Goal: Task Accomplishment & Management: Use online tool/utility

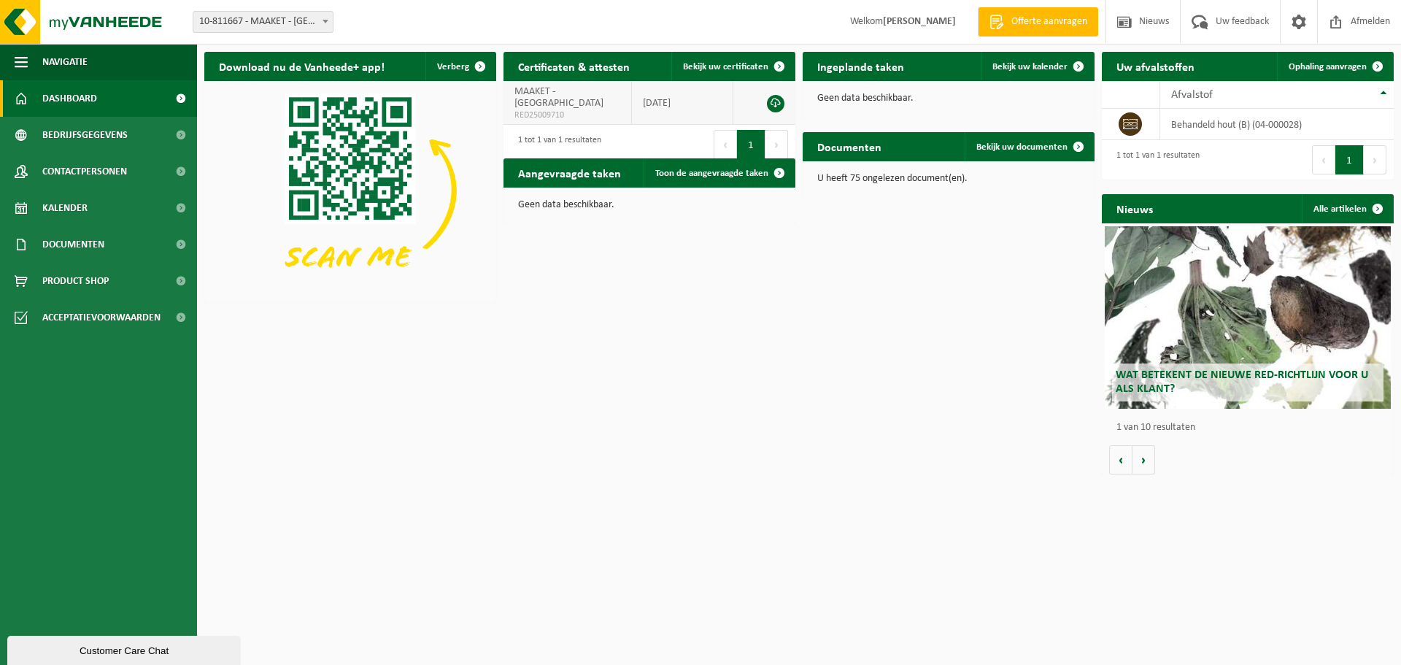
click at [578, 96] on span "MAAKET - GENT" at bounding box center [558, 97] width 89 height 23
click at [775, 100] on link at bounding box center [776, 104] width 18 height 18
click at [945, 231] on div "Download nu de Vanheede+ app! Verberg Certificaten & attesten Bekijk uw certifi…" at bounding box center [799, 262] width 1196 height 437
click at [1193, 117] on td "behandeld hout (B) (04-000028)" at bounding box center [1276, 124] width 233 height 31
click at [1193, 128] on td "behandeld hout (B) (04-000028)" at bounding box center [1276, 124] width 233 height 31
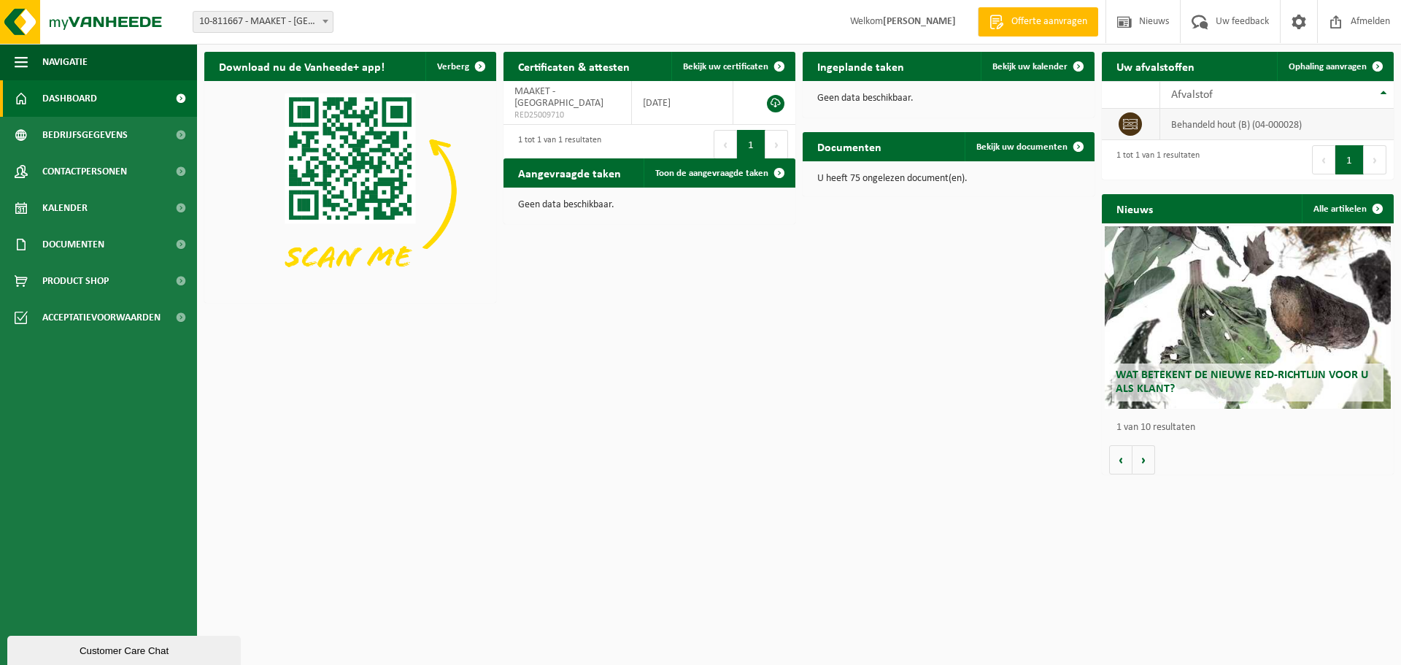
click at [1133, 128] on icon at bounding box center [1130, 124] width 15 height 10
click at [1298, 69] on span "Ophaling aanvragen" at bounding box center [1327, 66] width 78 height 9
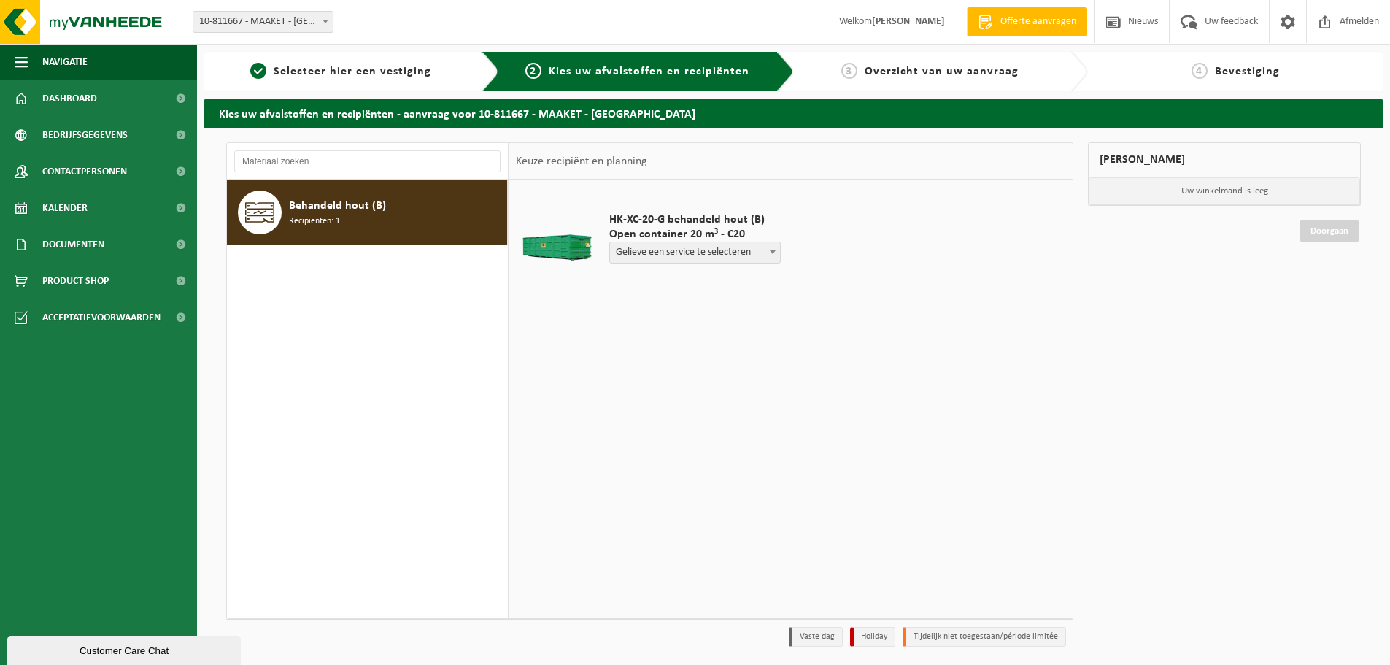
click at [671, 249] on span "Gelieve een service te selecteren" at bounding box center [695, 252] width 170 height 20
select select "P2PL-VEL-035715_HK-XC-20-GN-00_04-000028_46"
click at [949, 331] on table "HK-XC-20-G behandeld hout (B) Open container 20 m³ - C20 Gelieve een service te…" at bounding box center [790, 257] width 564 height 157
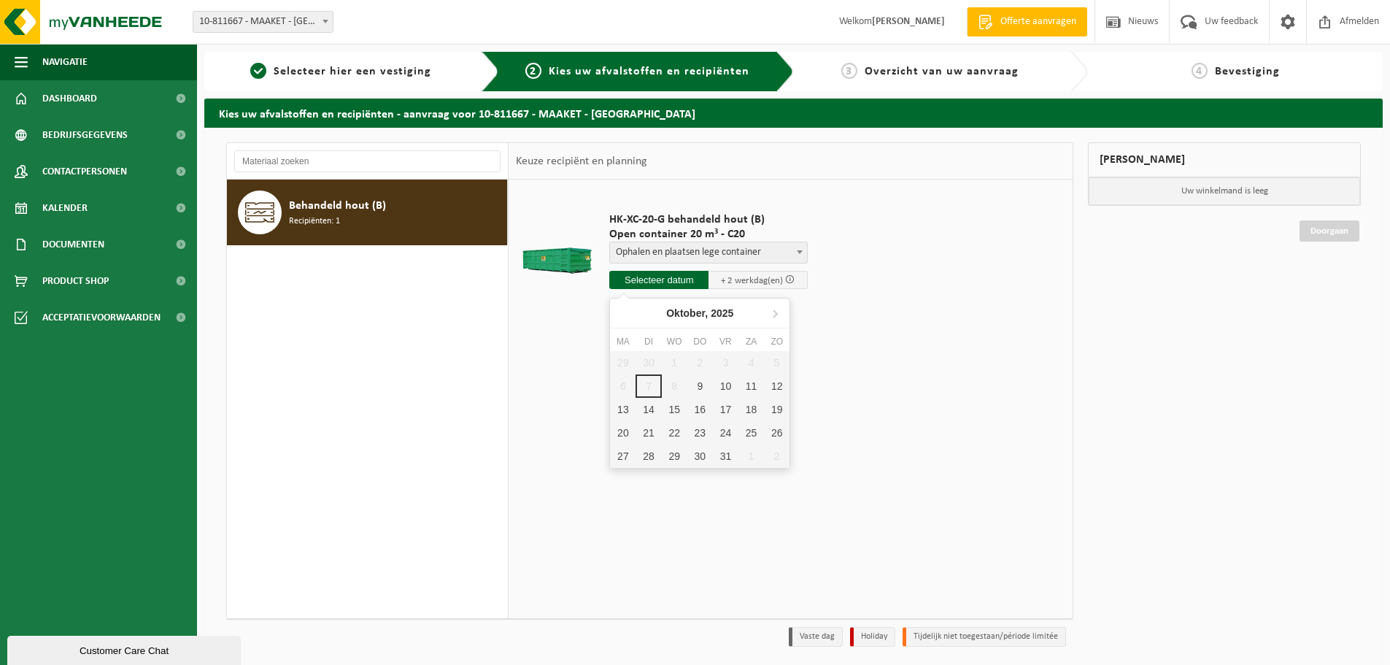
click at [644, 286] on input "text" at bounding box center [658, 280] width 99 height 18
click at [695, 383] on div "9" at bounding box center [700, 385] width 26 height 23
type input "Van 2025-10-09"
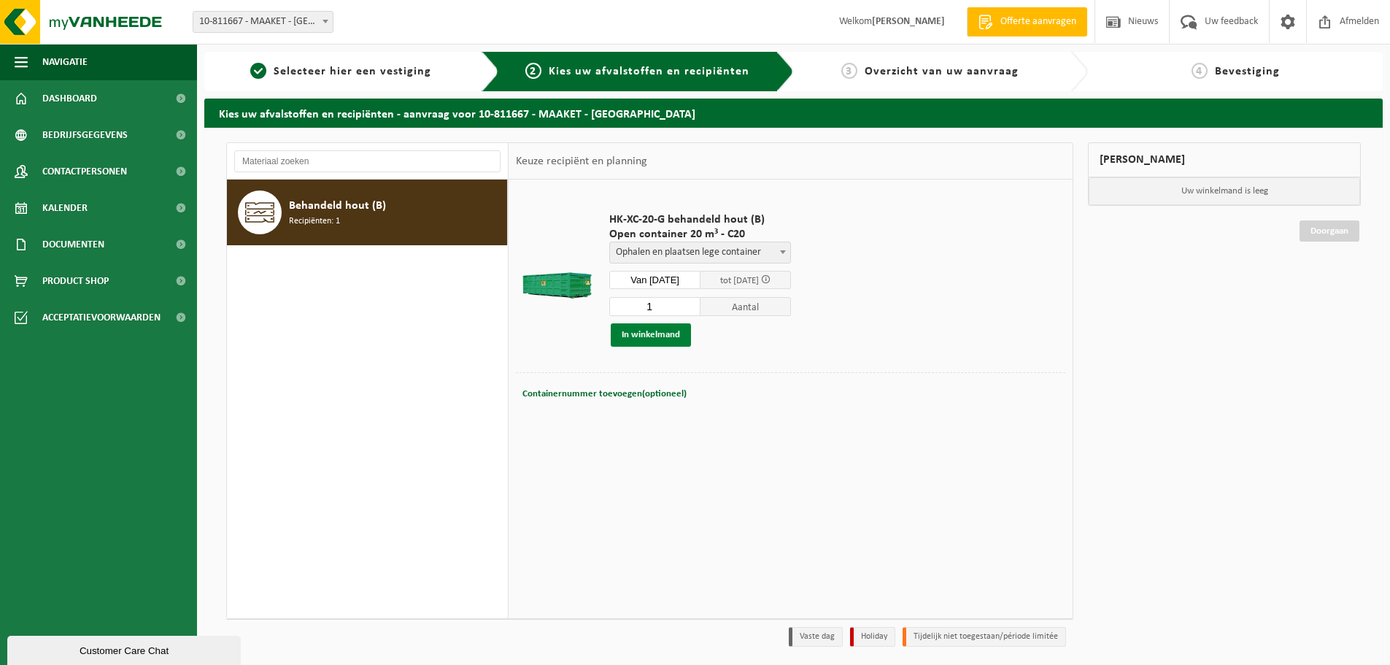
click at [660, 330] on button "In winkelmand" at bounding box center [651, 334] width 80 height 23
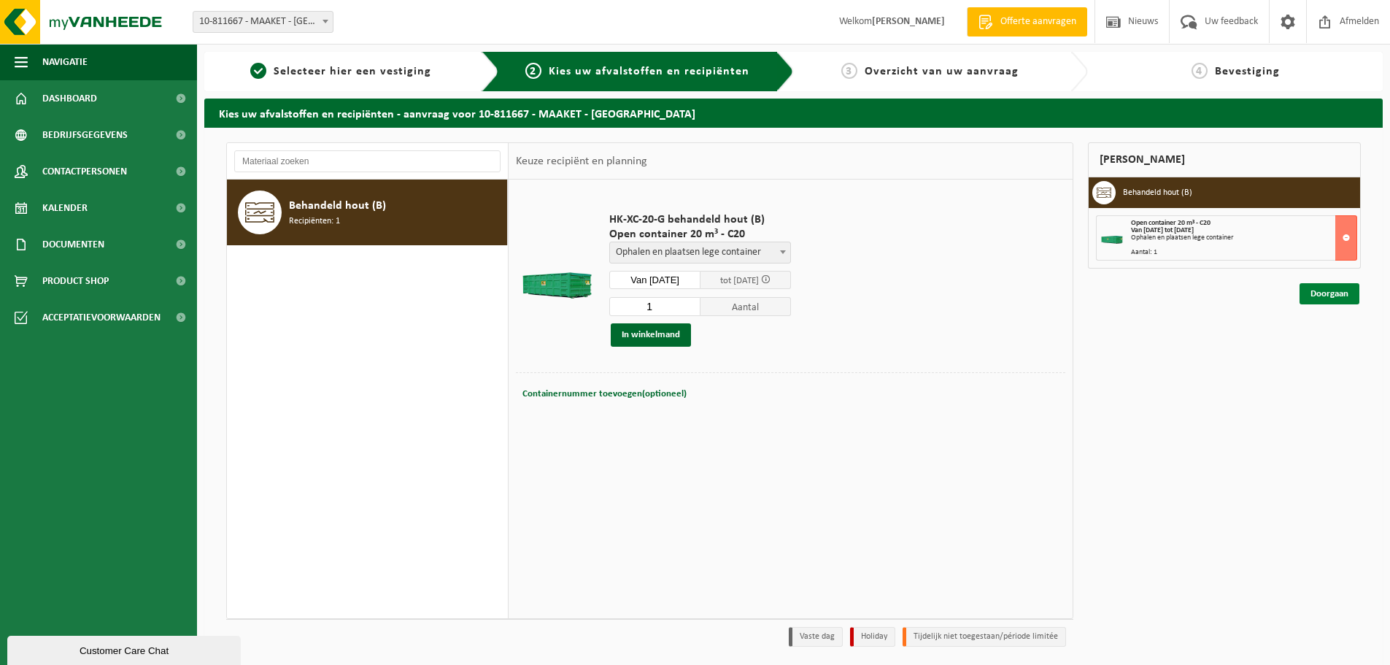
click at [1334, 295] on link "Doorgaan" at bounding box center [1329, 293] width 60 height 21
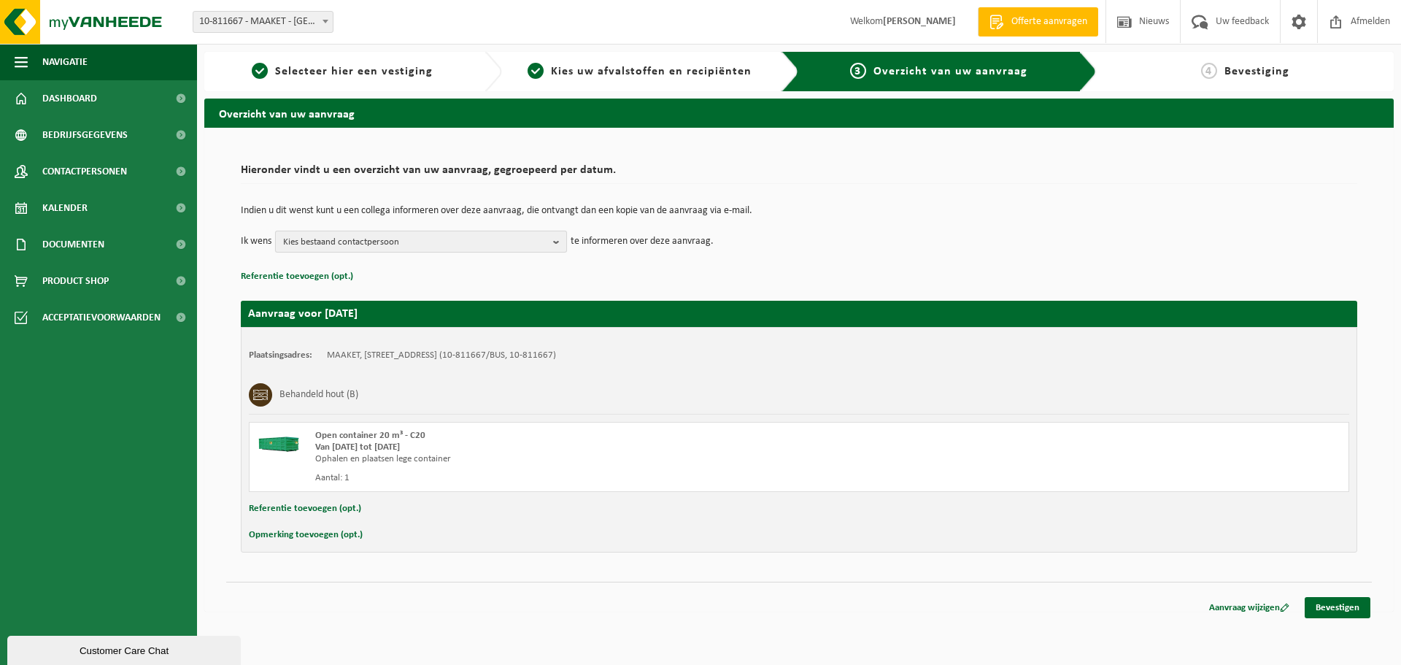
click at [416, 248] on span "Kies bestaand contactpersoon" at bounding box center [415, 242] width 264 height 22
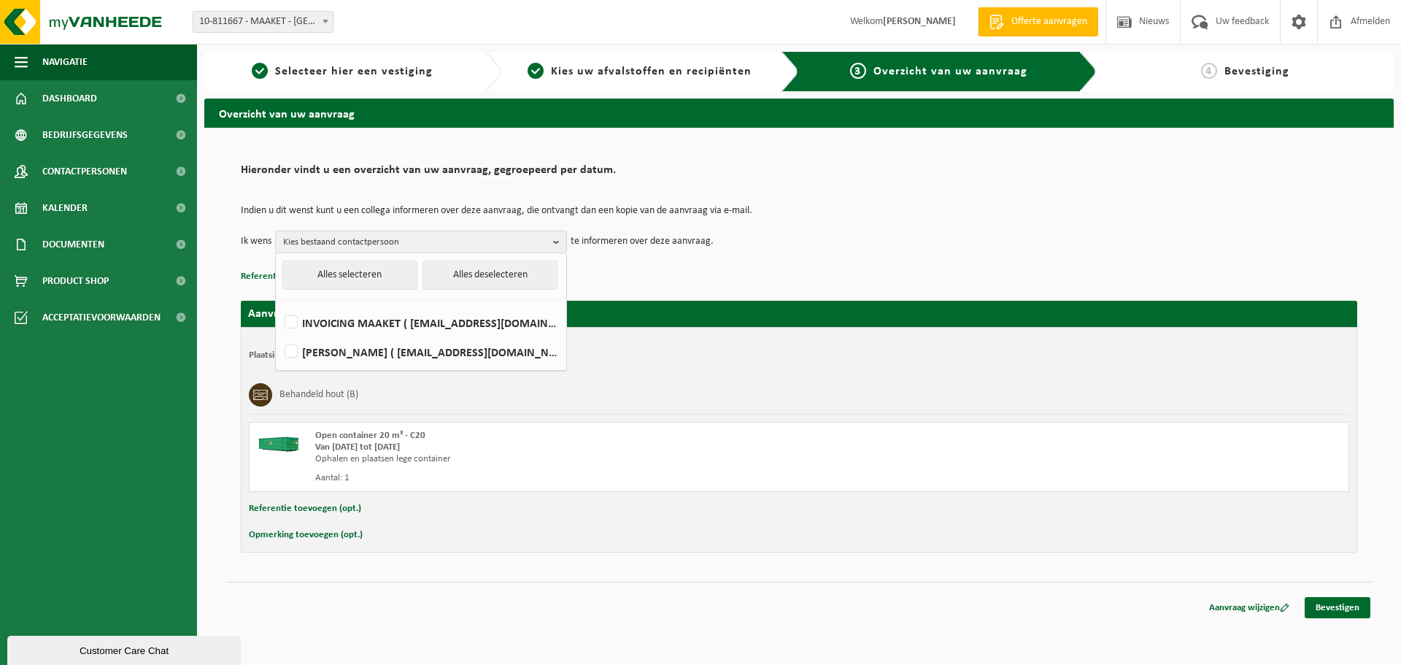
click at [641, 398] on div "Behandeld hout (B)" at bounding box center [799, 395] width 1100 height 38
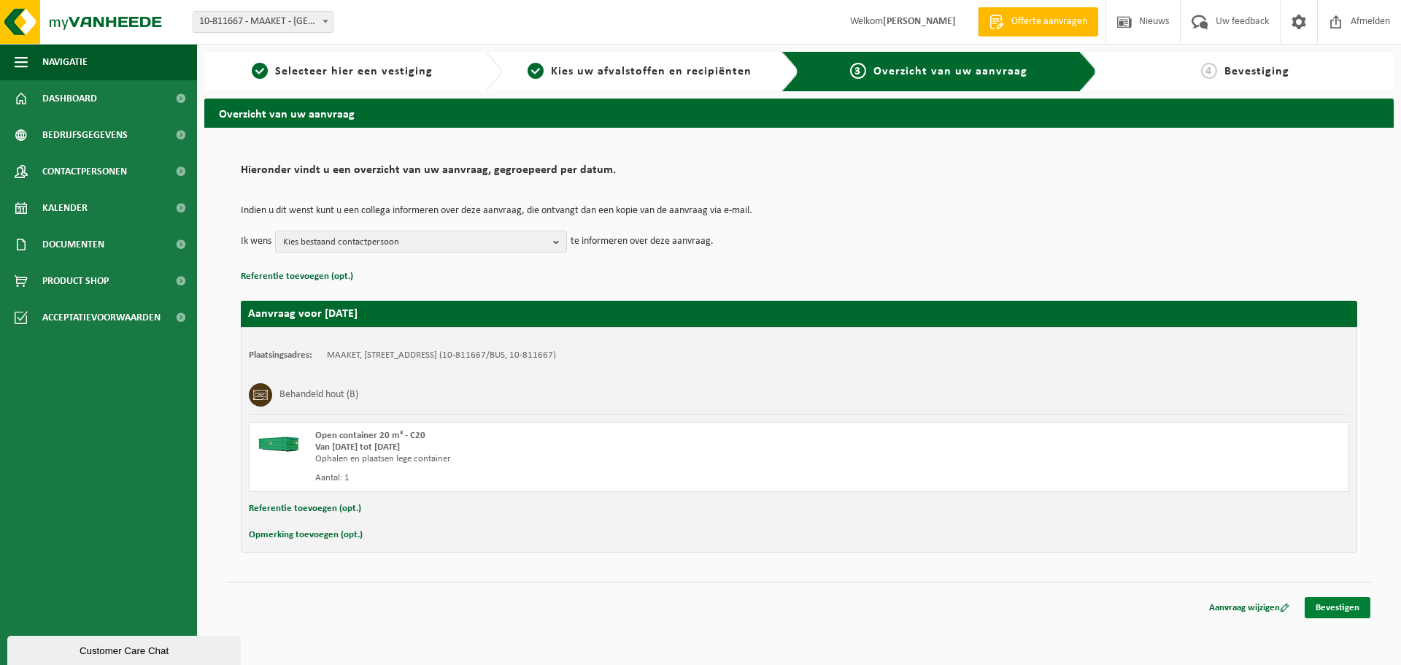
click at [1336, 608] on link "Bevestigen" at bounding box center [1337, 607] width 66 height 21
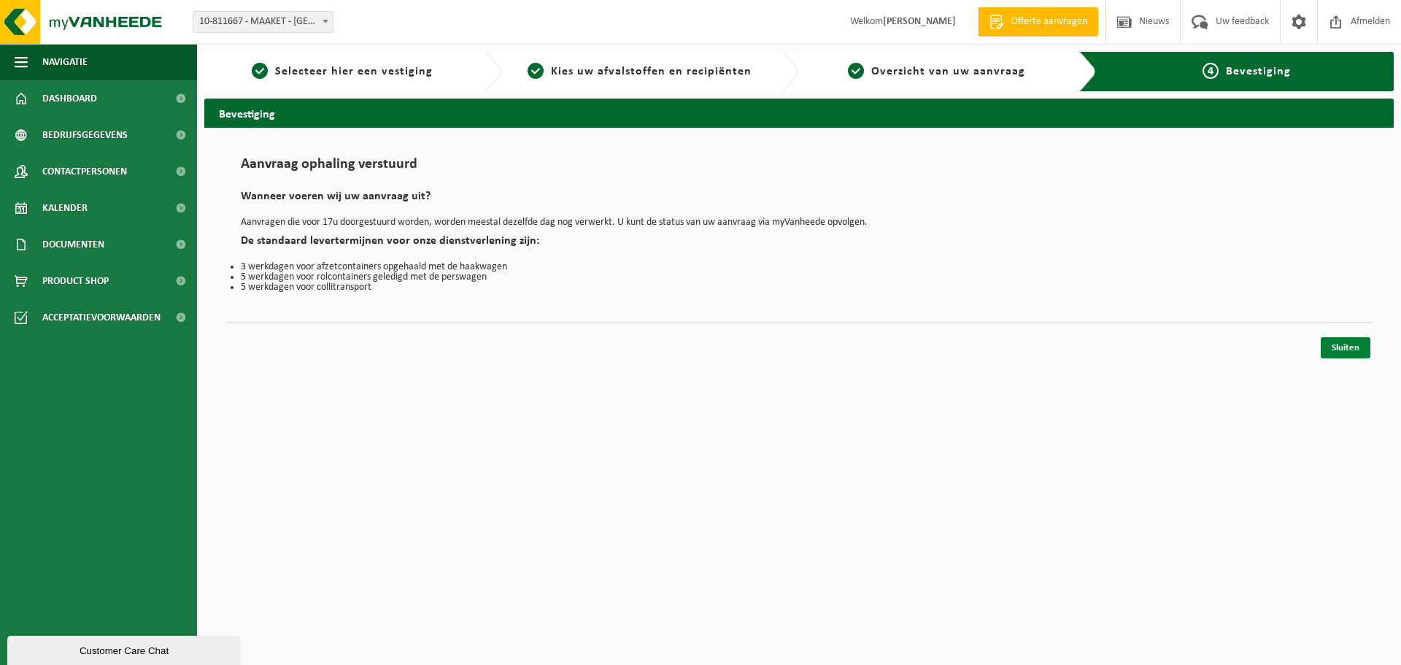
click at [1334, 344] on link "Sluiten" at bounding box center [1345, 347] width 50 height 21
